Goal: Task Accomplishment & Management: Complete application form

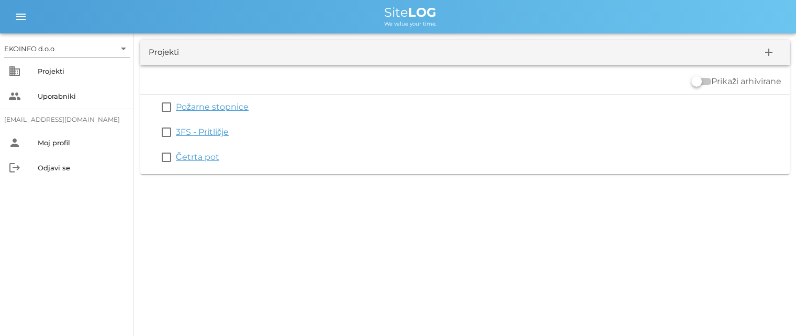
click at [207, 129] on link "3FS - Pritličje" at bounding box center [202, 132] width 53 height 10
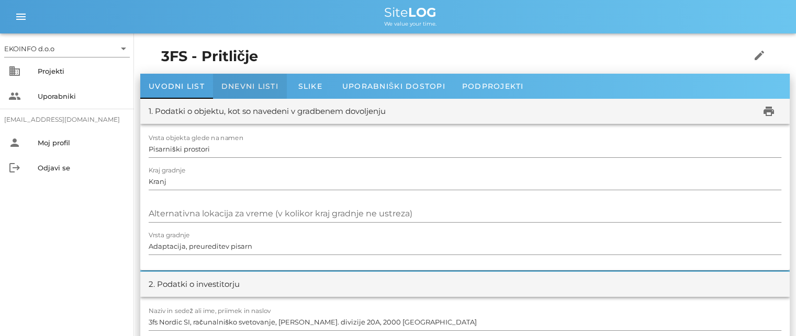
click at [246, 87] on span "Dnevni listi" at bounding box center [249, 86] width 57 height 9
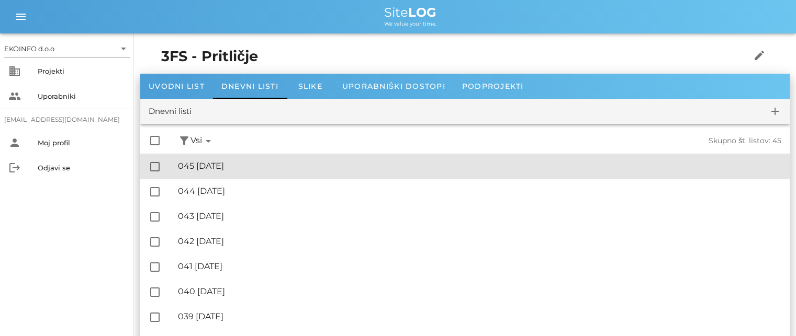
click at [251, 170] on div "🔏 045 [DATE]" at bounding box center [479, 166] width 603 height 10
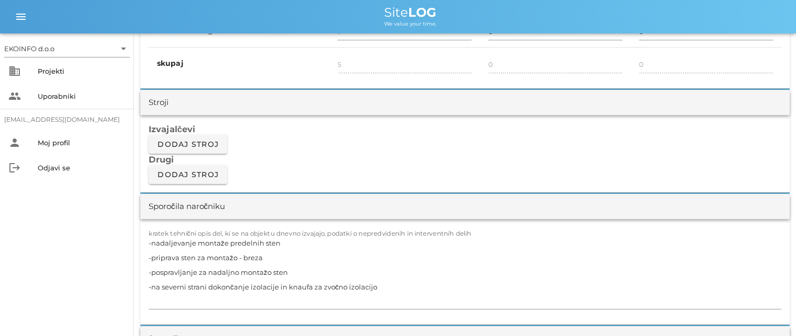
scroll to position [837, 0]
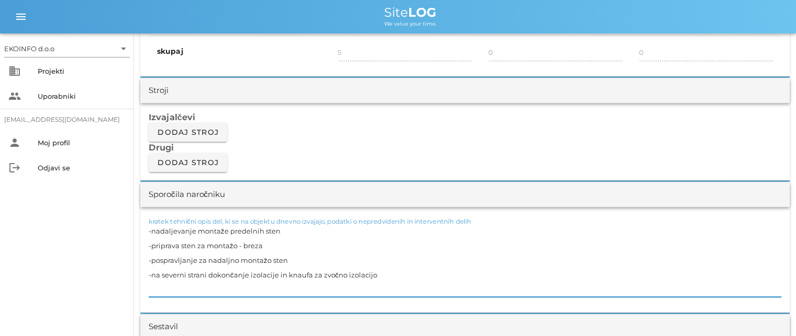
drag, startPoint x: 378, startPoint y: 274, endPoint x: 143, endPoint y: 232, distance: 238.6
click at [143, 232] on div "kratek tehnični opis del, ki se na objektu dnevno izvajajo, podatki o nepredvid…" at bounding box center [464, 260] width 649 height 106
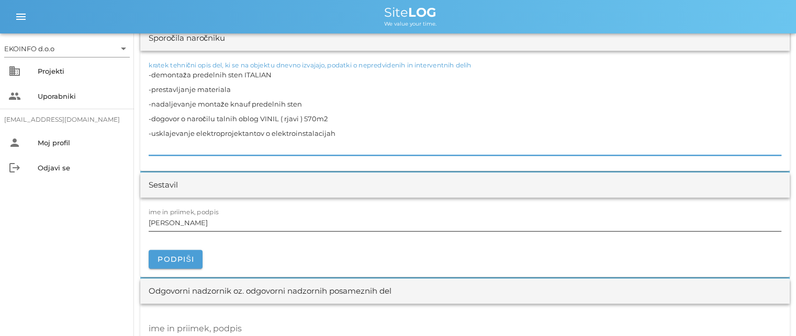
scroll to position [994, 0]
type textarea "-demontaža predelnih sten ITALIAN -prestavljanje materiala -nadaljevanje montaž…"
click at [195, 222] on input "[PERSON_NAME]" at bounding box center [465, 222] width 632 height 17
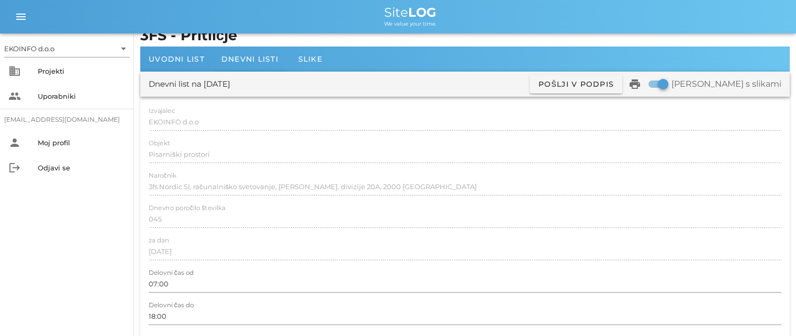
scroll to position [0, 0]
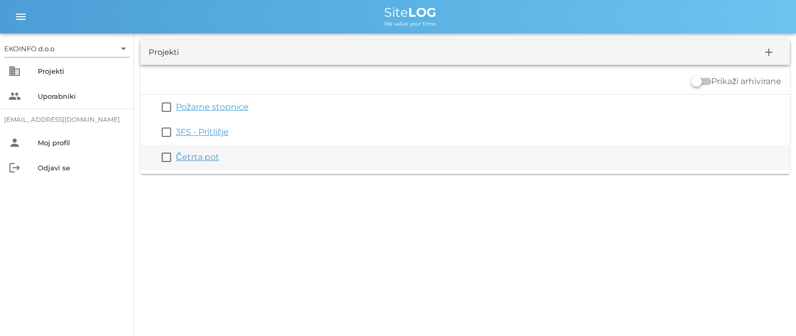
click at [191, 156] on link "Četrta pot" at bounding box center [197, 157] width 43 height 10
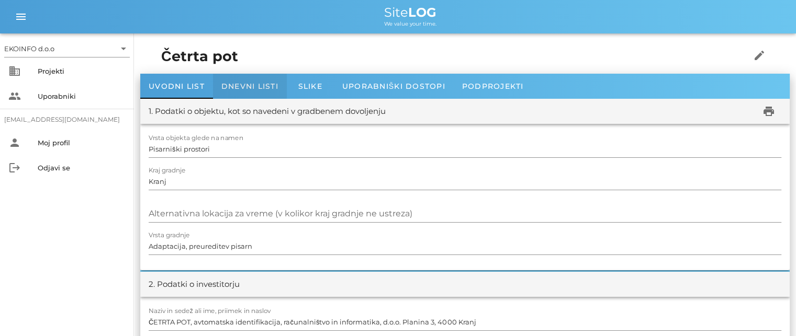
click at [243, 86] on span "Dnevni listi" at bounding box center [249, 86] width 57 height 9
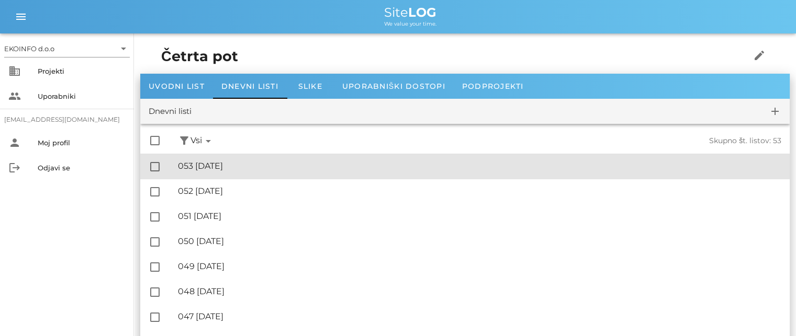
click at [237, 165] on div "🔏 053 [DATE]" at bounding box center [479, 166] width 603 height 10
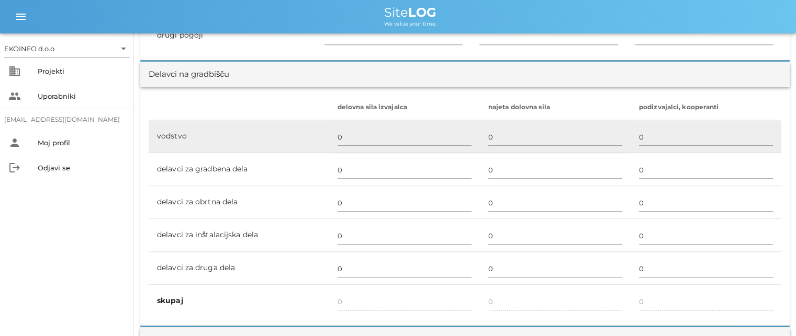
scroll to position [575, 0]
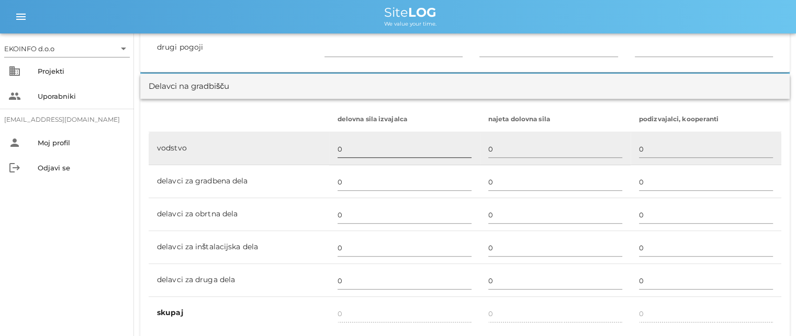
click at [340, 151] on input "0" at bounding box center [404, 149] width 134 height 17
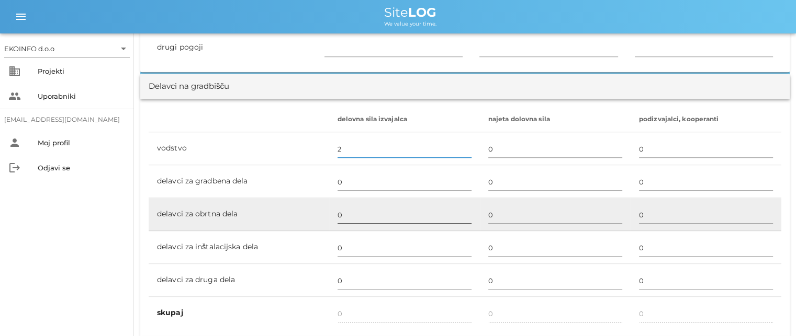
type input "2"
click at [338, 213] on input "0" at bounding box center [404, 215] width 134 height 17
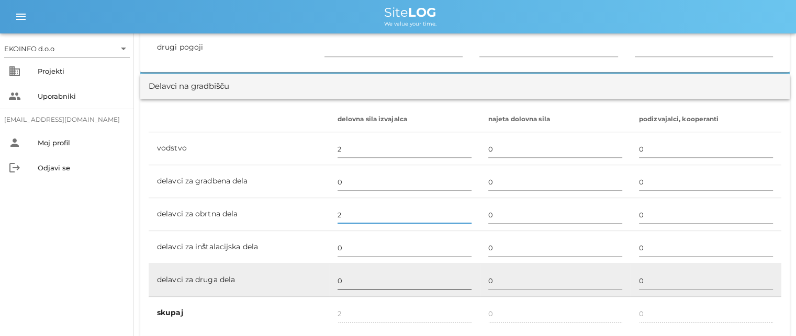
type input "2"
type input "4"
click at [339, 280] on input "0" at bounding box center [404, 281] width 134 height 17
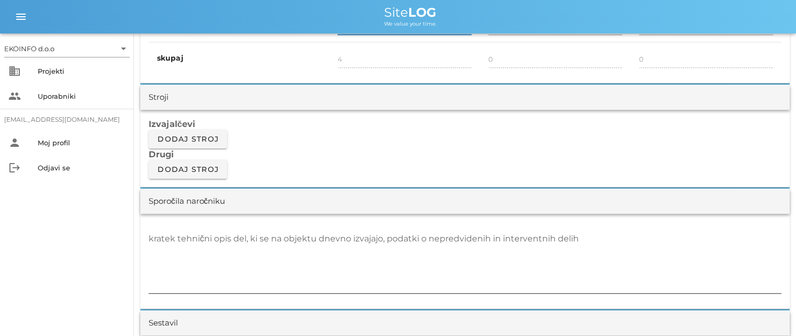
scroll to position [837, 0]
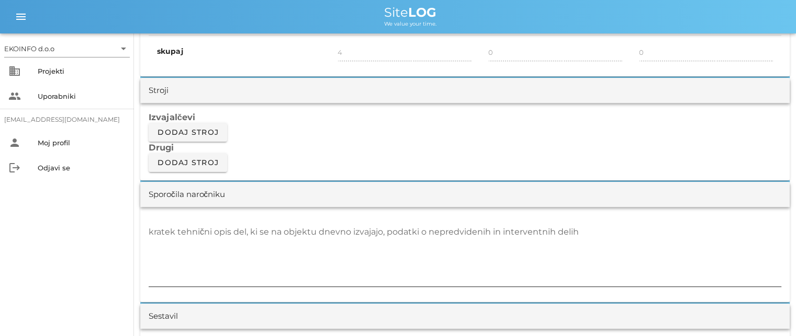
type input "1"
type input "5"
click at [169, 240] on textarea "kratek tehnični opis del, ki se na objektu dnevno izvajajo, podatki o nepredvid…" at bounding box center [465, 255] width 632 height 63
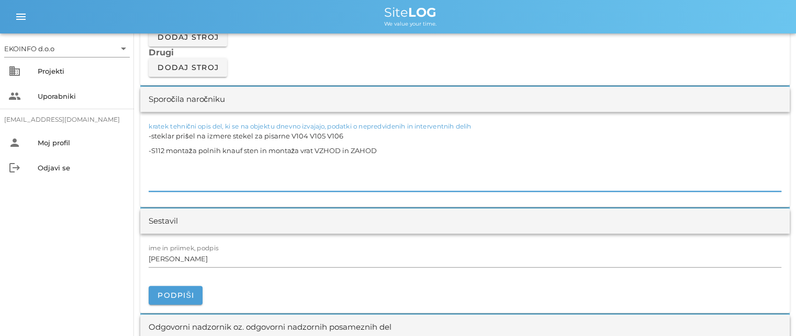
scroll to position [942, 0]
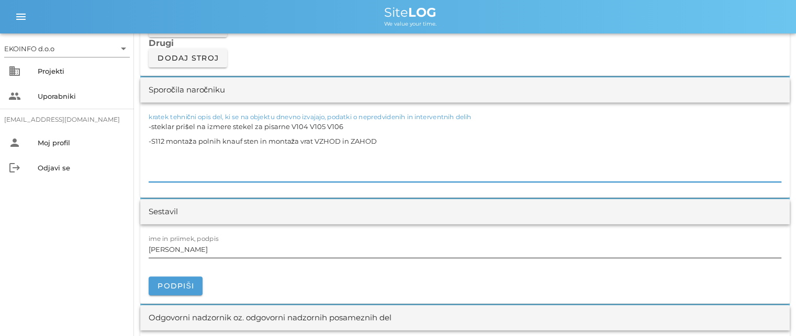
type textarea "-steklar prišel na izmere stekel za pisarne V104 V105 V106 -S112 montaža polnih…"
click at [195, 250] on input "[PERSON_NAME]" at bounding box center [465, 249] width 632 height 17
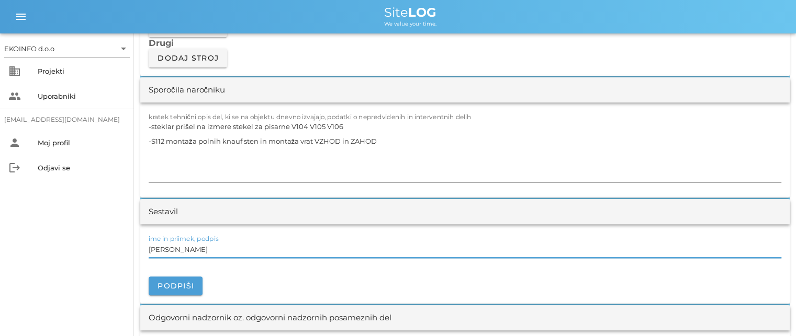
click at [384, 140] on textarea "-steklar prišel na izmere stekel za pisarne V104 V105 V106 -S112 montaža polnih…" at bounding box center [465, 150] width 632 height 63
click at [195, 251] on input "[PERSON_NAME]" at bounding box center [465, 249] width 632 height 17
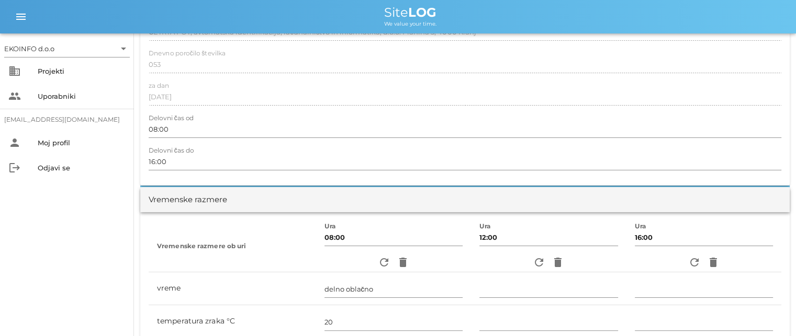
scroll to position [157, 0]
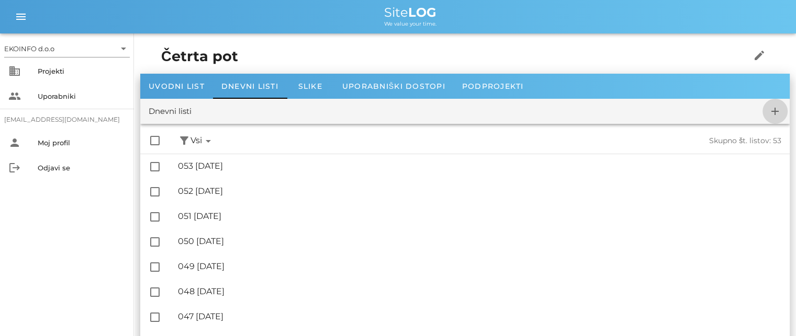
click at [775, 111] on icon "add" at bounding box center [774, 111] width 13 height 13
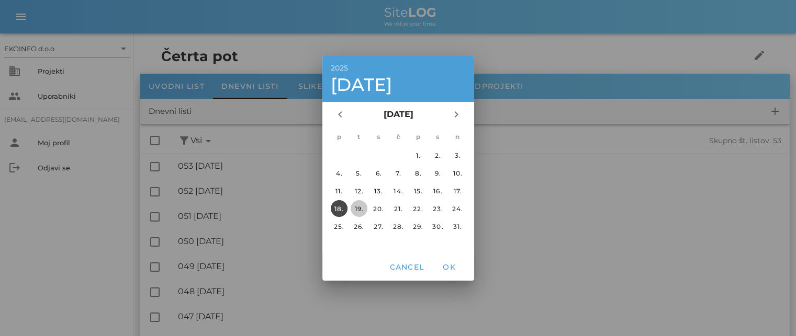
click at [359, 207] on div "19." at bounding box center [358, 209] width 17 height 8
click at [446, 266] on span "OK" at bounding box center [448, 267] width 25 height 9
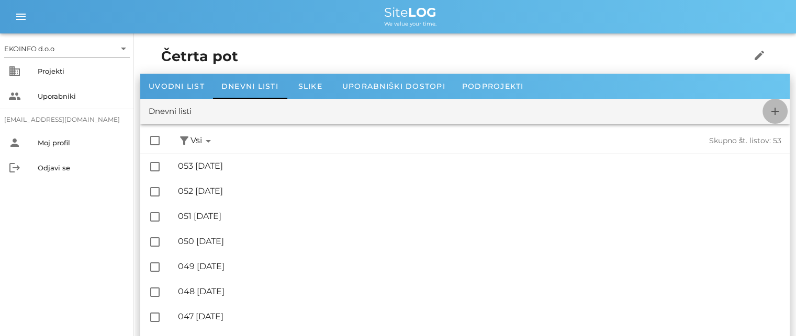
click at [774, 112] on icon "add" at bounding box center [774, 111] width 13 height 13
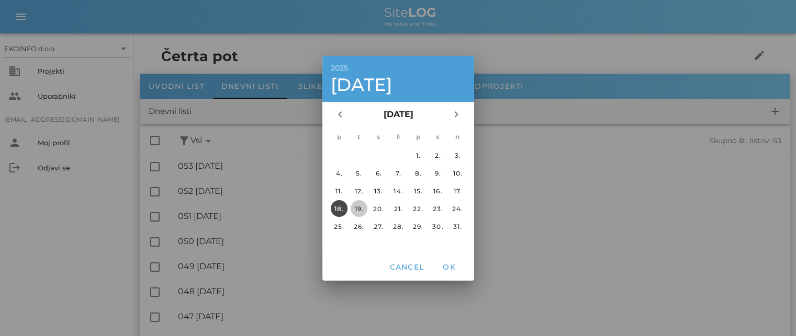
click at [357, 209] on div "19." at bounding box center [358, 209] width 17 height 8
click at [444, 265] on span "OK" at bounding box center [448, 267] width 25 height 9
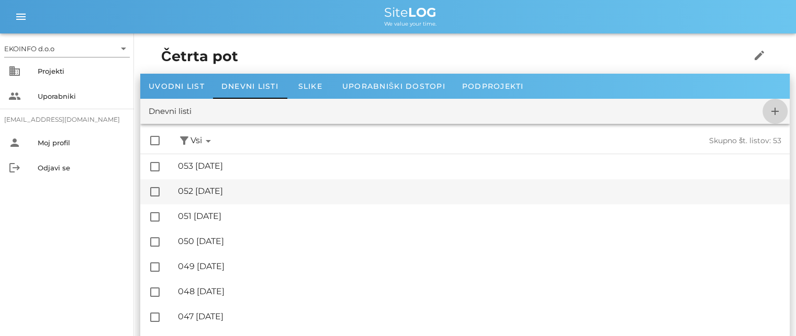
checkbox input "false"
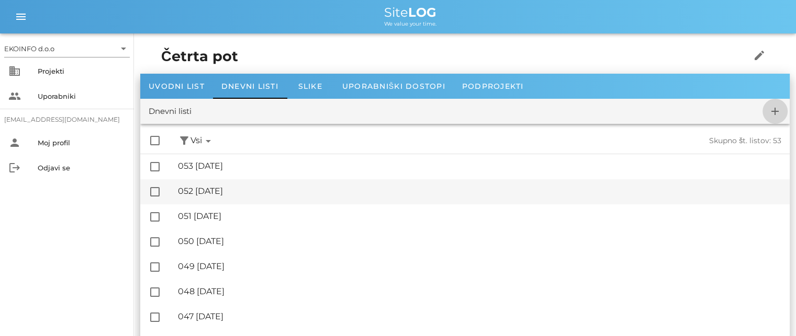
checkbox input "false"
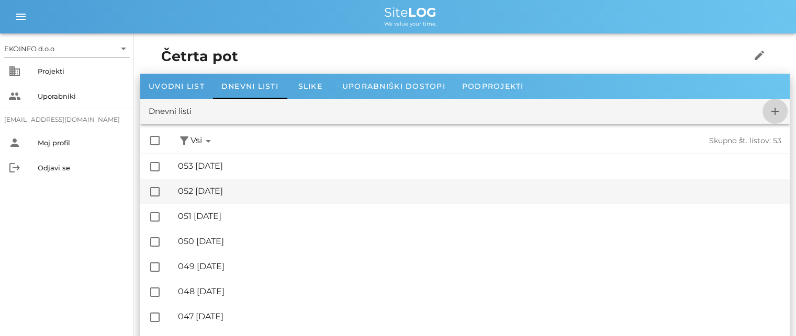
checkbox input "false"
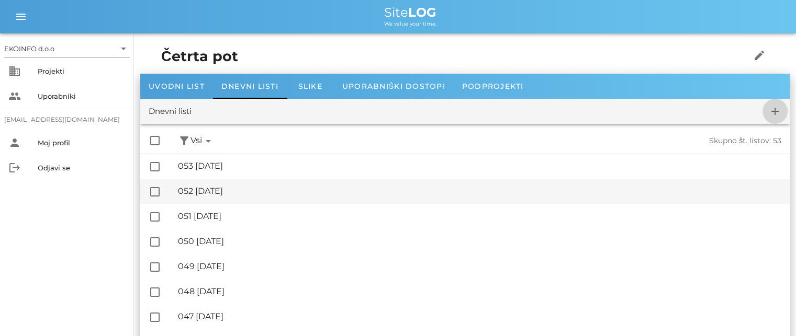
checkbox input "false"
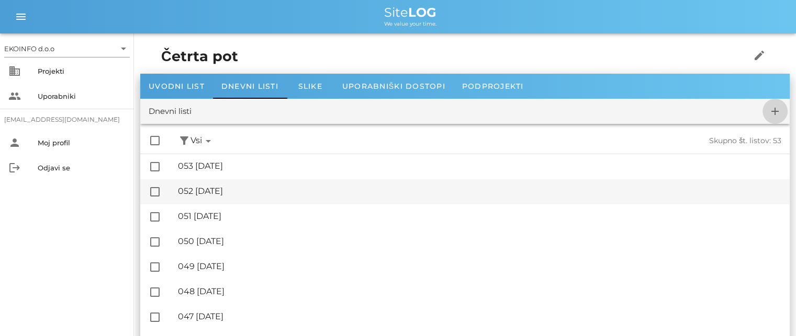
checkbox input "false"
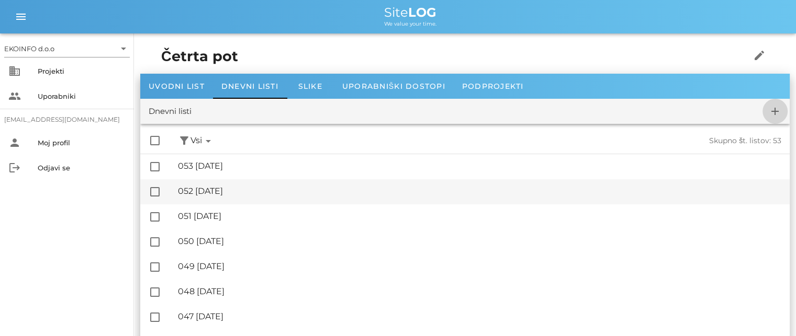
checkbox input "false"
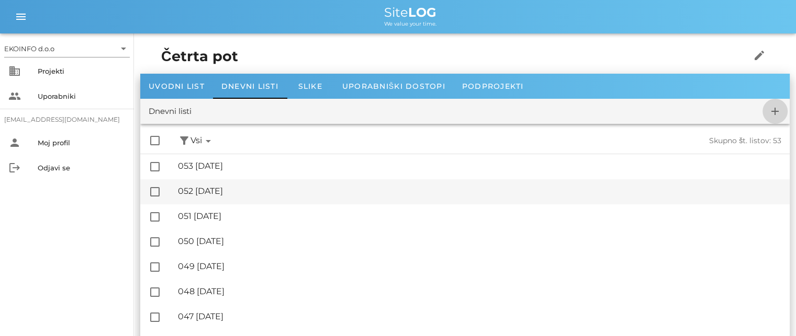
checkbox input "false"
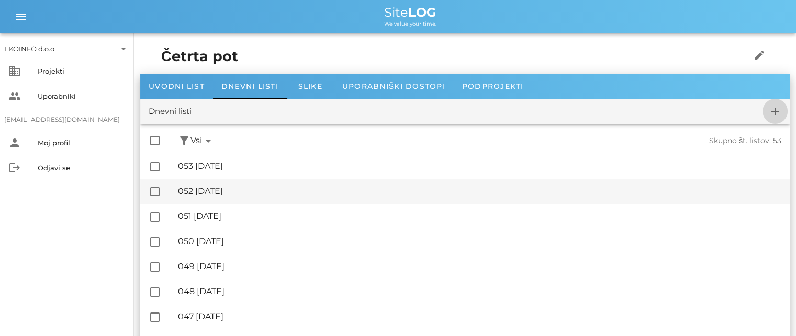
checkbox input "false"
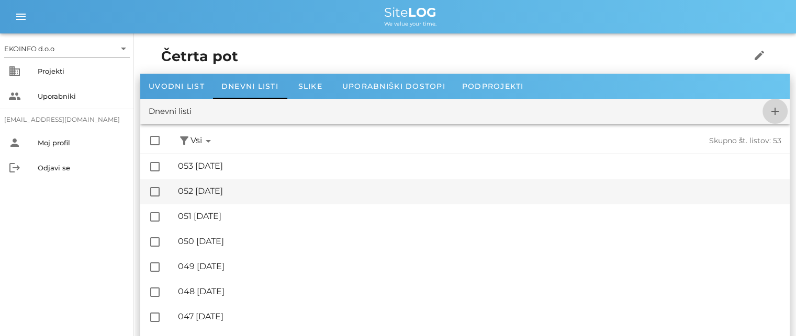
checkbox input "false"
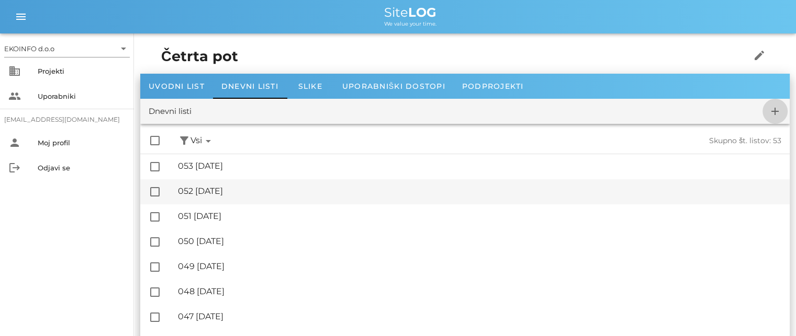
checkbox input "false"
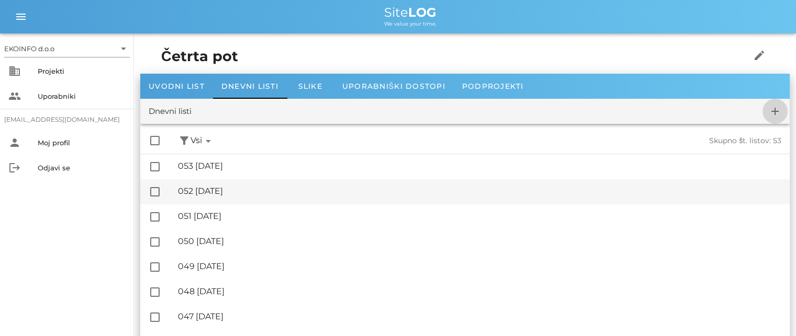
checkbox input "false"
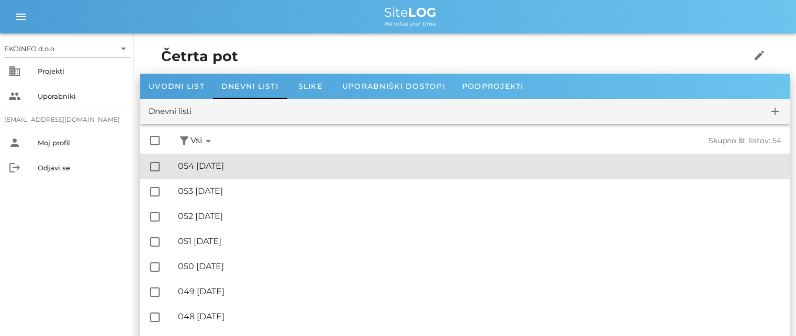
click at [221, 168] on div "🔏 054 [DATE]" at bounding box center [479, 166] width 603 height 10
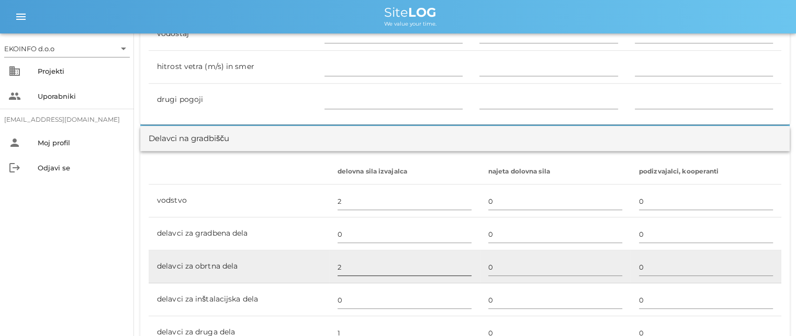
scroll to position [628, 0]
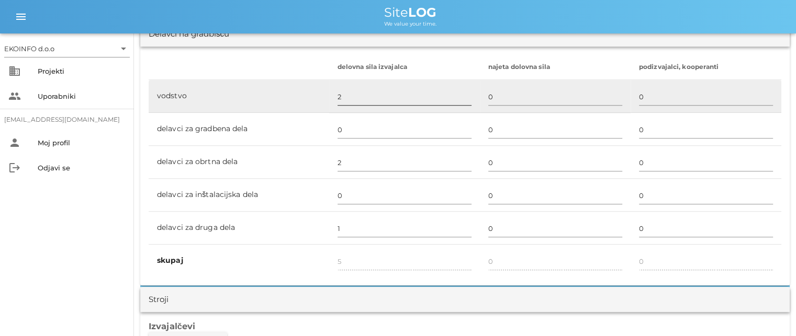
click at [342, 101] on input "2" at bounding box center [404, 96] width 134 height 17
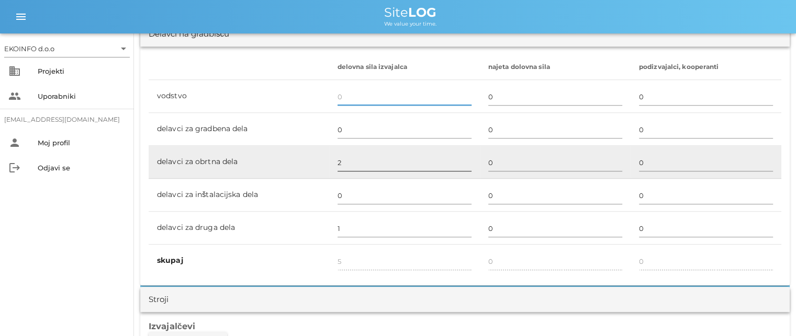
type input "3"
click at [346, 163] on input "2" at bounding box center [404, 162] width 134 height 17
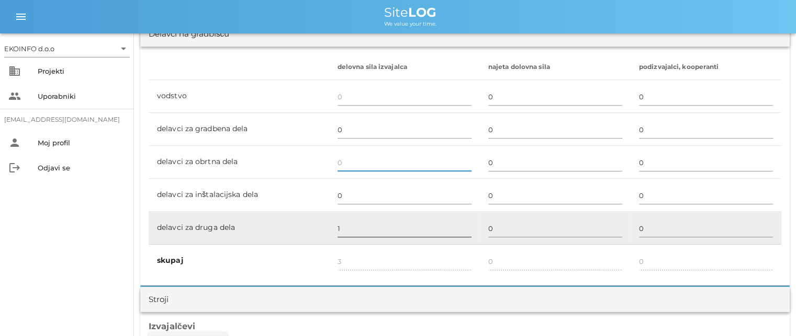
type input "1"
click at [337, 225] on input "1" at bounding box center [404, 228] width 134 height 17
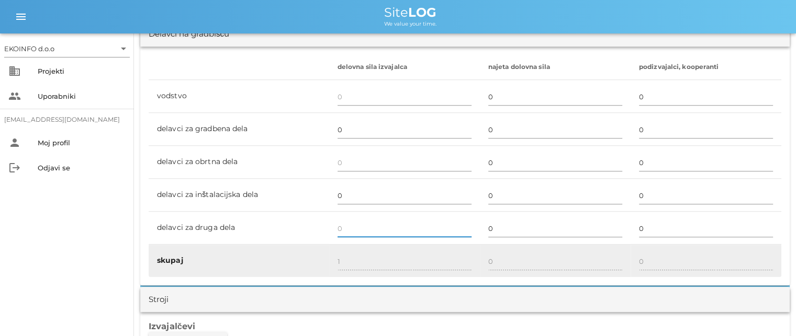
type input "0"
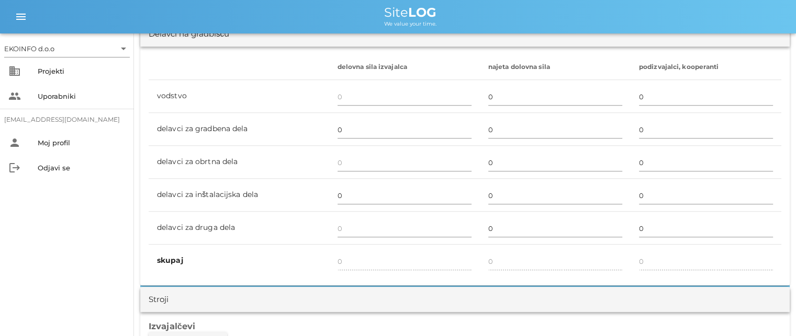
scroll to position [889, 0]
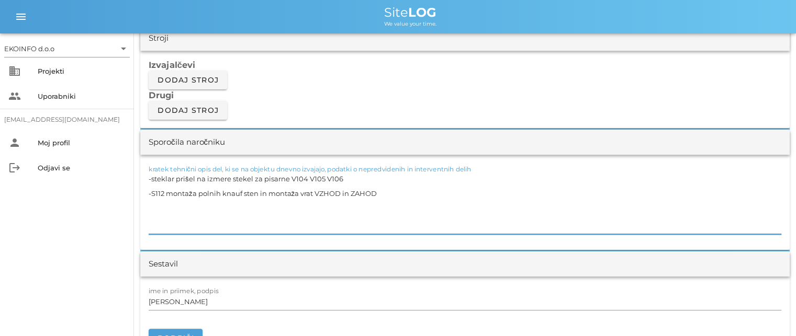
drag, startPoint x: 391, startPoint y: 182, endPoint x: 148, endPoint y: 187, distance: 243.3
click at [148, 187] on div "kratek tehnični opis del, ki se na objektu dnevno izvajajo, podatki o nepredvid…" at bounding box center [464, 202] width 649 height 95
drag, startPoint x: 356, startPoint y: 197, endPoint x: 140, endPoint y: 186, distance: 215.8
click at [140, 186] on div "kratek tehnični opis del, ki se na objektu dnevno izvajajo, podatki o nepredvid…" at bounding box center [464, 202] width 649 height 95
type textarea "-steklar prišel na izmere stekel za pisarne V104 V105 V106"
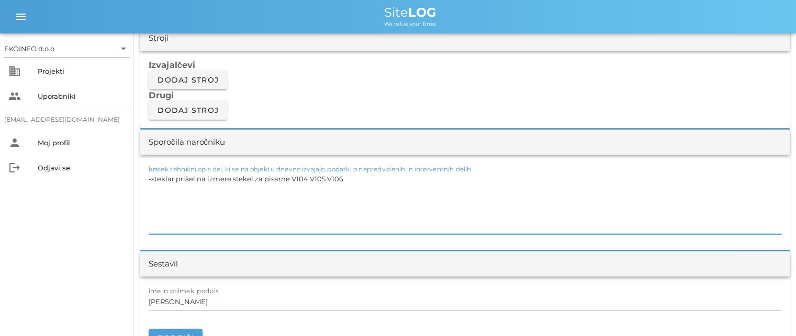
drag, startPoint x: 348, startPoint y: 178, endPoint x: 142, endPoint y: 184, distance: 206.2
click at [142, 184] on div "kratek tehnični opis del, ki se na objektu dnevno izvajajo, podatki o nepredvid…" at bounding box center [464, 202] width 649 height 95
click at [194, 301] on input "[PERSON_NAME]" at bounding box center [465, 301] width 632 height 17
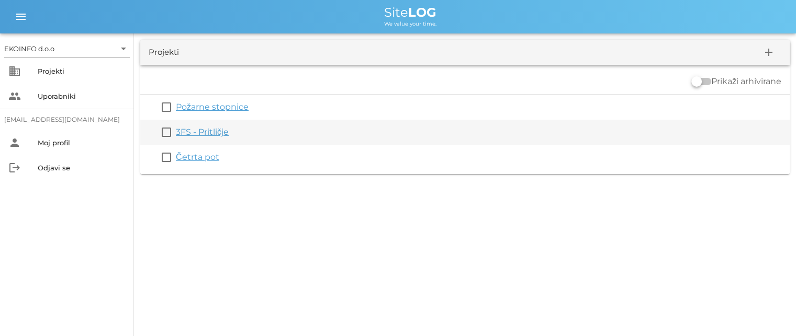
click at [192, 132] on link "3FS - Pritličje" at bounding box center [202, 132] width 53 height 10
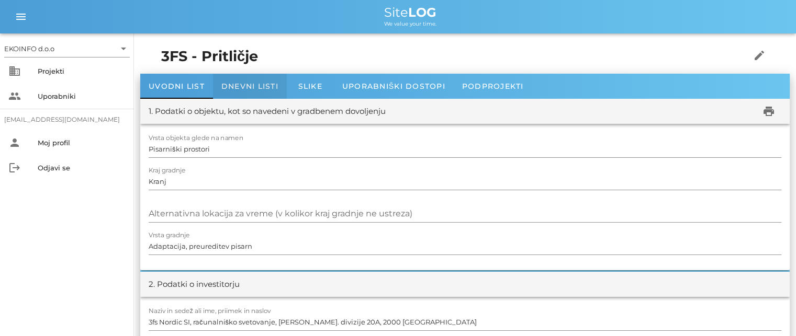
click at [241, 83] on span "Dnevni listi" at bounding box center [249, 86] width 57 height 9
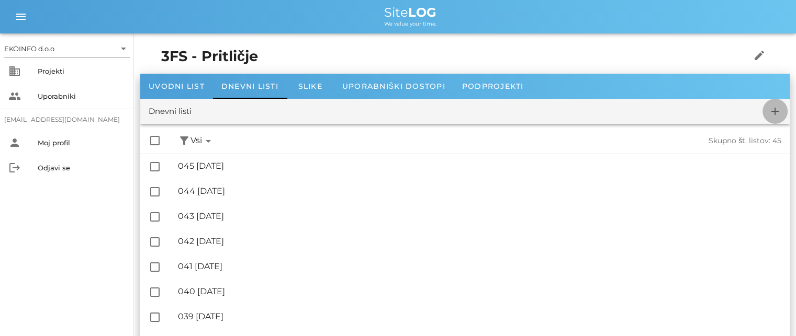
click at [770, 108] on icon "add" at bounding box center [774, 111] width 13 height 13
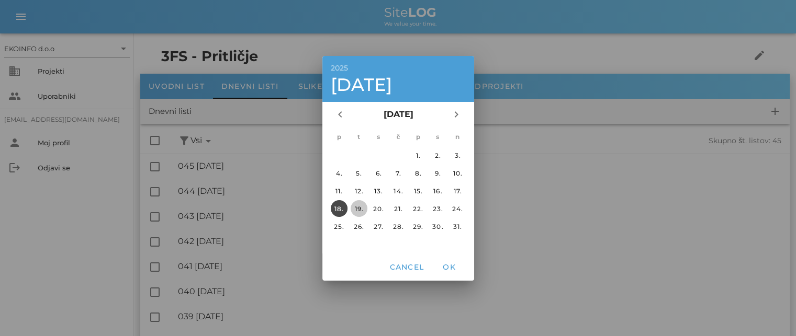
click at [354, 205] on div "19." at bounding box center [358, 209] width 17 height 8
click at [445, 267] on span "OK" at bounding box center [448, 267] width 25 height 9
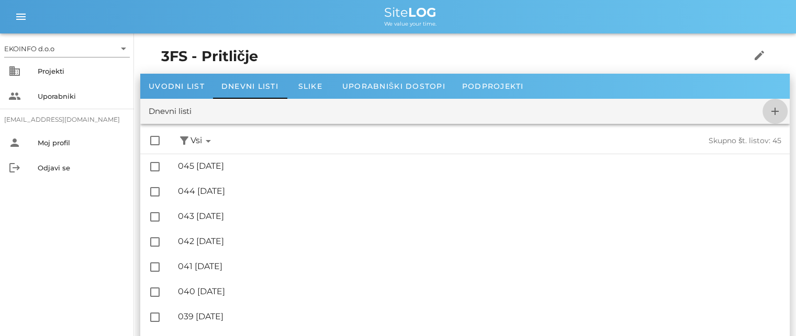
checkbox input "false"
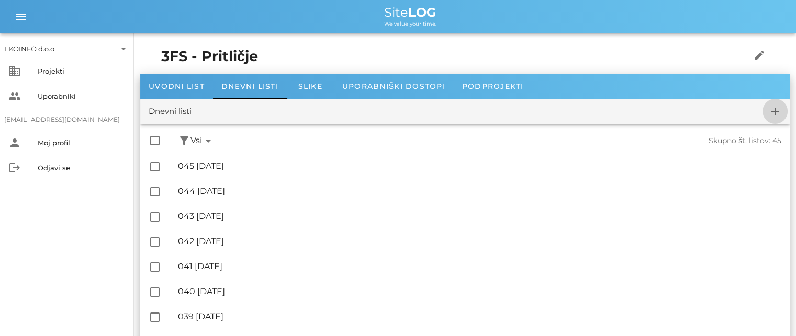
checkbox input "false"
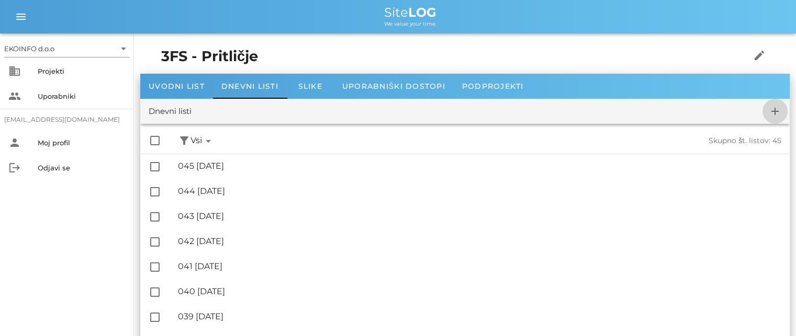
checkbox input "false"
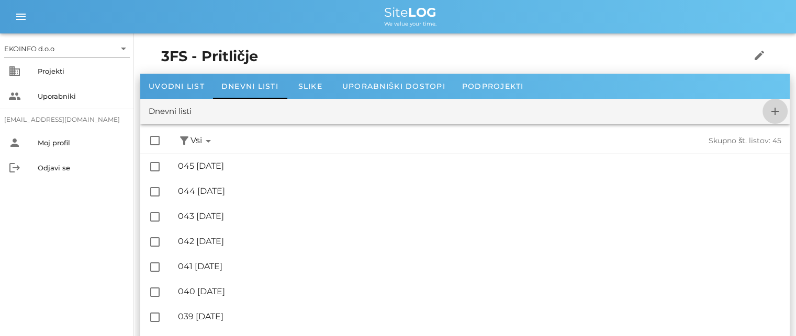
checkbox input "false"
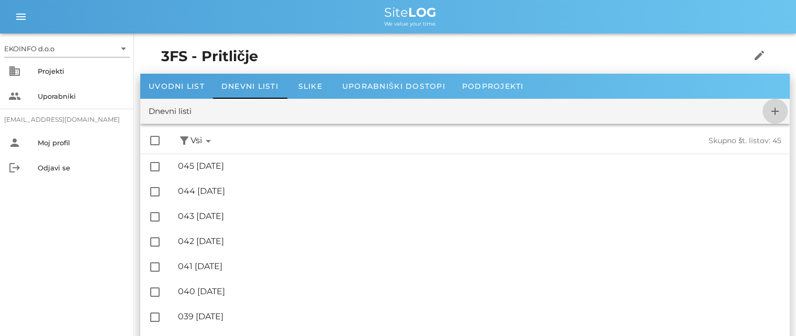
checkbox input "false"
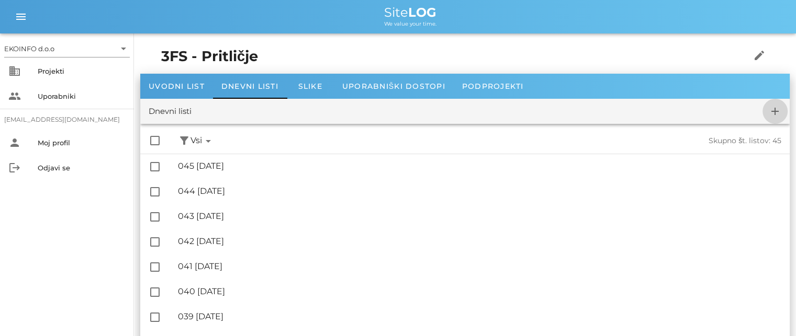
checkbox input "false"
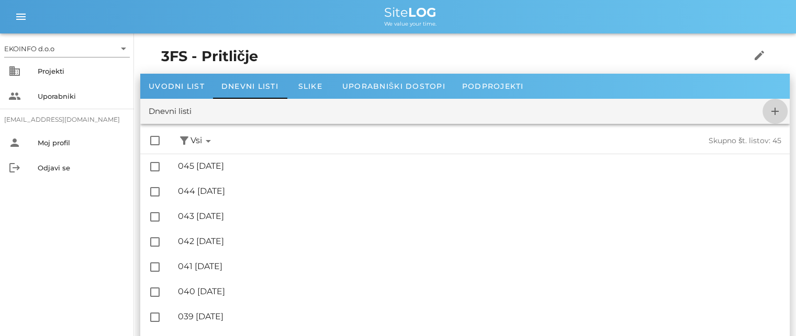
checkbox input "false"
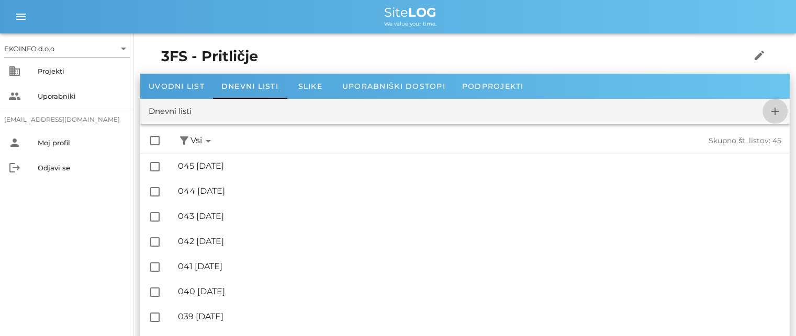
checkbox input "false"
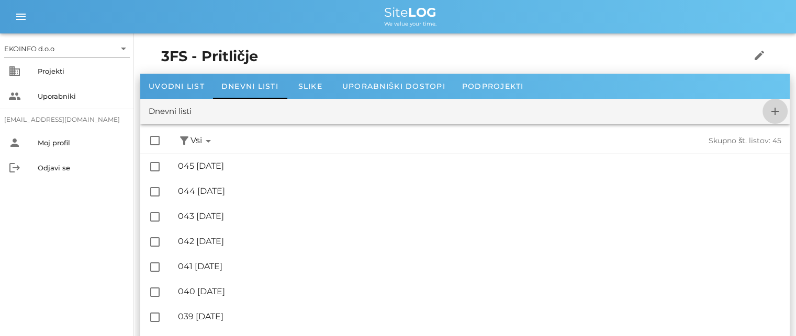
checkbox input "false"
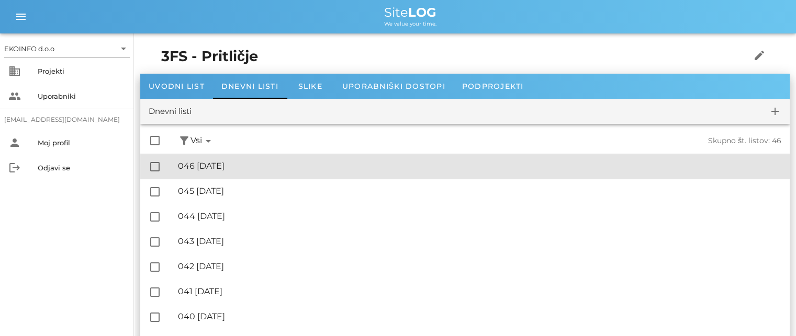
click at [237, 166] on div "🔏 046 [DATE]" at bounding box center [479, 166] width 603 height 10
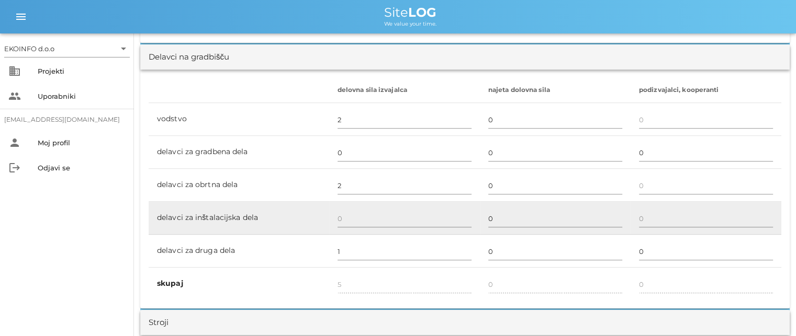
scroll to position [628, 0]
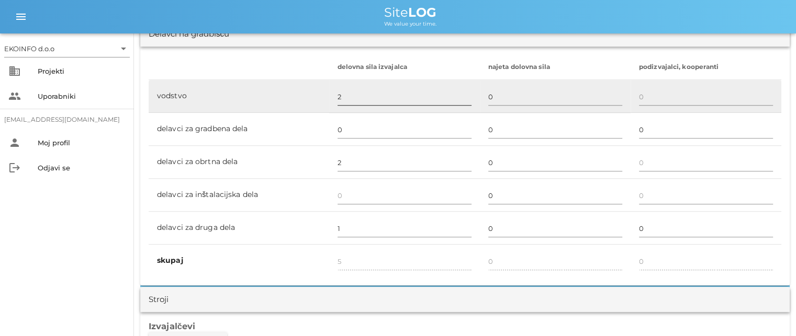
click at [345, 92] on input "2" at bounding box center [404, 96] width 134 height 17
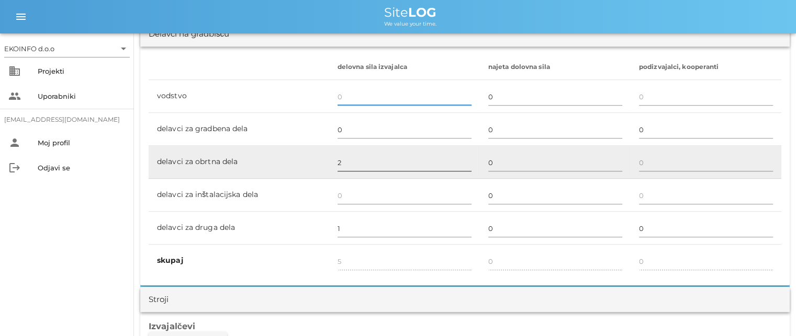
type input "3"
click at [341, 163] on input "2" at bounding box center [404, 162] width 134 height 17
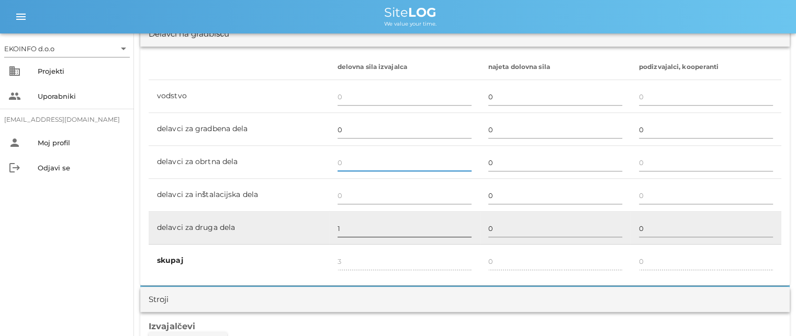
type input "1"
click at [337, 224] on input "1" at bounding box center [404, 228] width 134 height 17
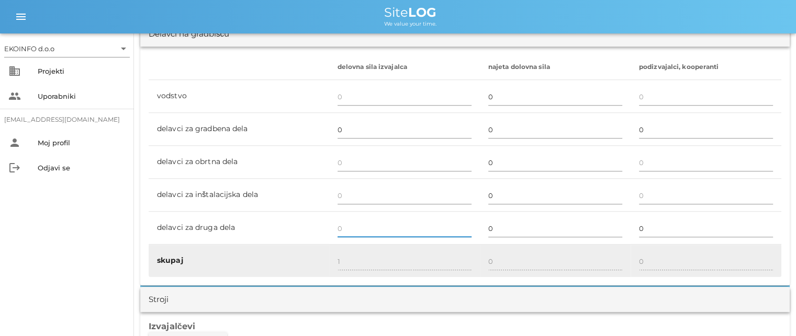
type input "0"
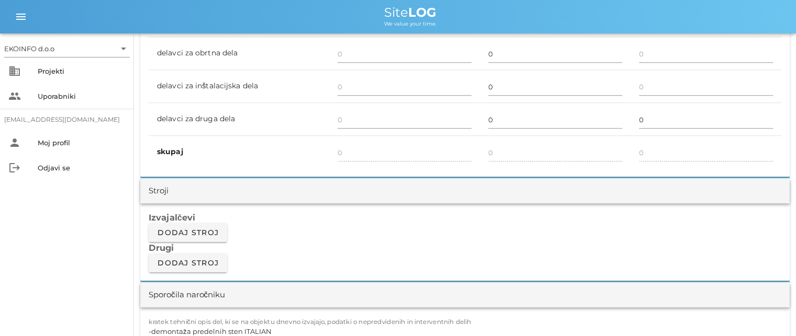
scroll to position [837, 0]
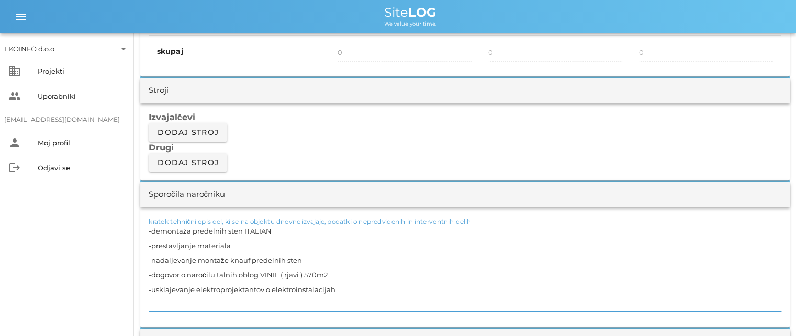
drag, startPoint x: 338, startPoint y: 289, endPoint x: 128, endPoint y: 225, distance: 219.6
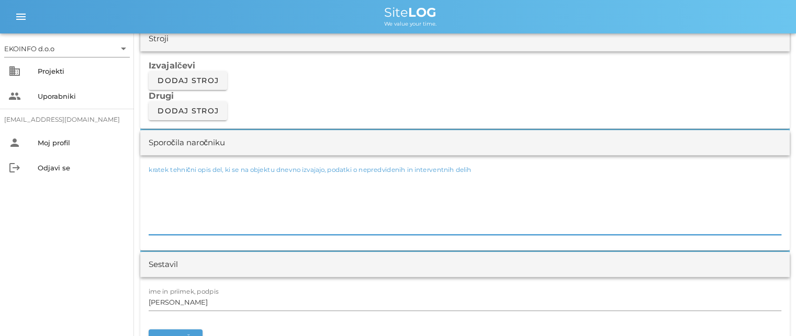
scroll to position [889, 0]
click at [200, 305] on input "[PERSON_NAME]" at bounding box center [465, 301] width 632 height 17
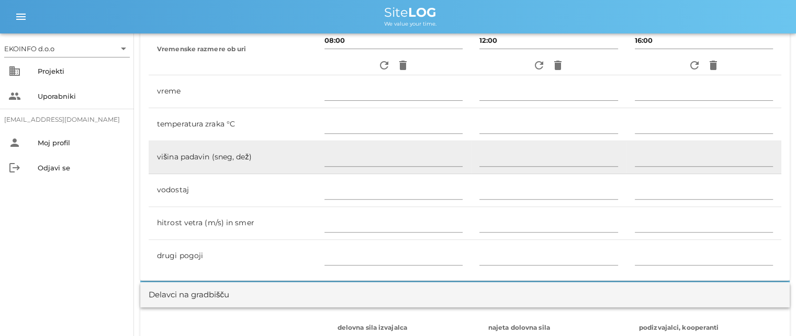
scroll to position [314, 0]
